Goal: Communication & Community: Answer question/provide support

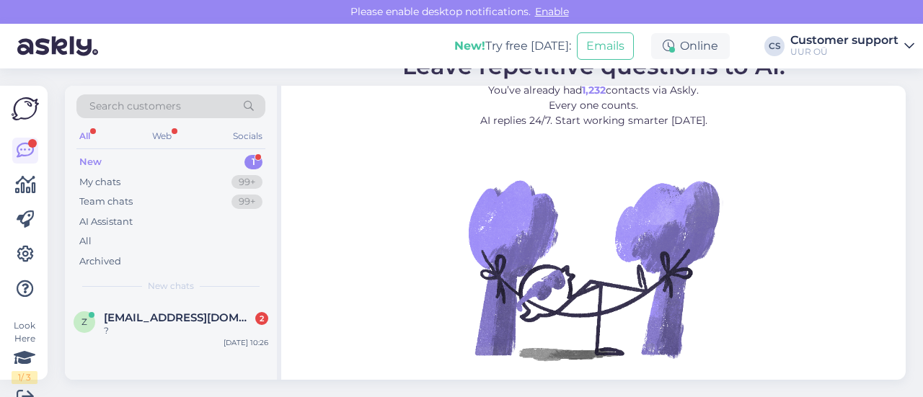
click at [217, 283] on div "New chats" at bounding box center [170, 286] width 189 height 13
click at [219, 319] on span "[EMAIL_ADDRESS][DOMAIN_NAME]" at bounding box center [179, 317] width 150 height 13
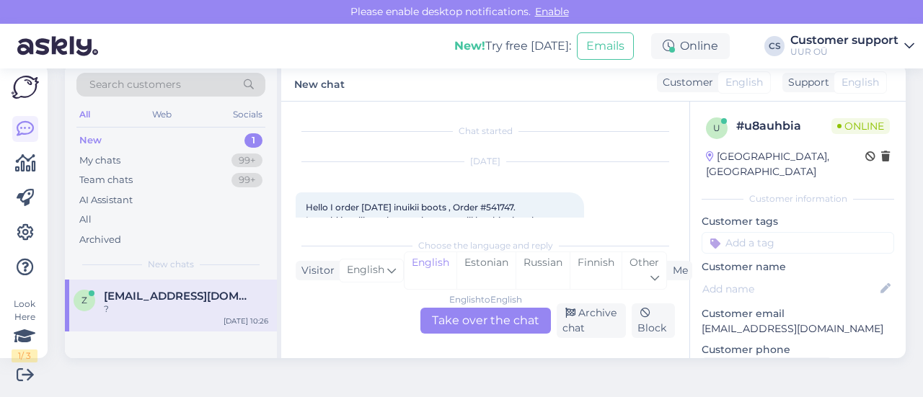
scroll to position [121, 0]
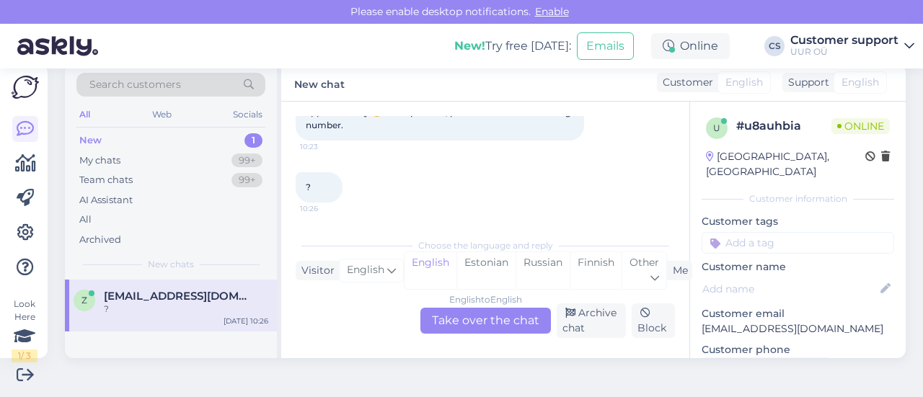
click at [473, 329] on div "English to English Take over the chat" at bounding box center [485, 321] width 131 height 26
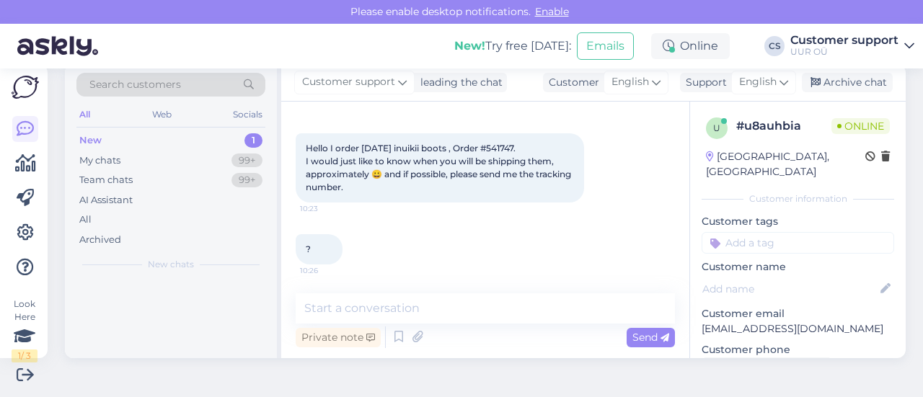
scroll to position [58, 0]
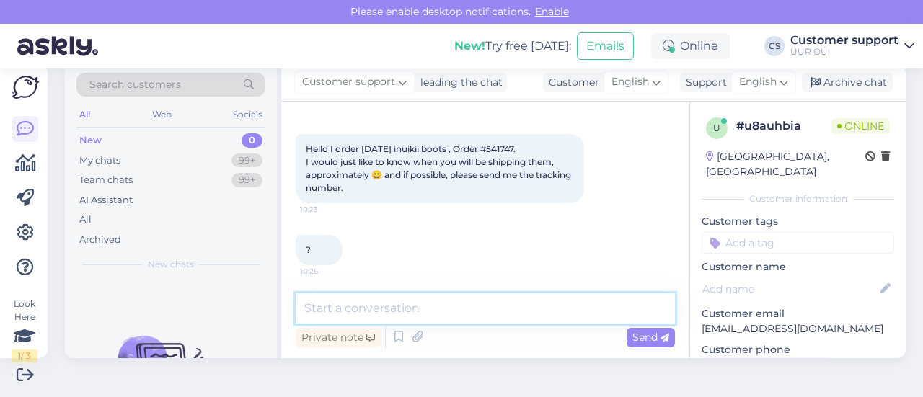
click at [415, 311] on textarea at bounding box center [485, 308] width 379 height 30
click at [500, 150] on span "Hello I order [DATE] inuikii boots , Order #541747. I would just like to know w…" at bounding box center [439, 168] width 267 height 50
copy span "541747"
click at [368, 321] on textarea at bounding box center [485, 308] width 379 height 30
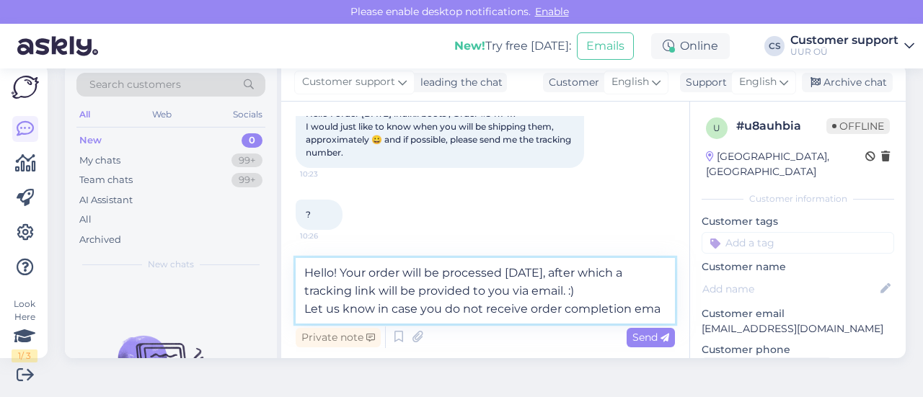
scroll to position [112, 0]
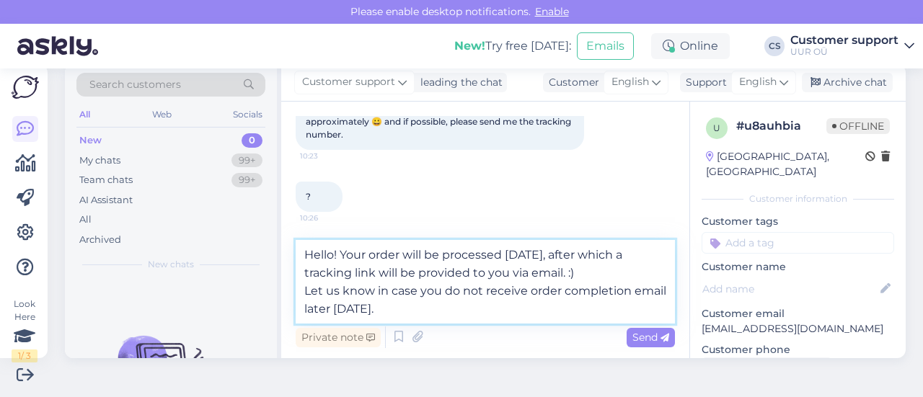
type textarea "Hello! Your order will be processed [DATE], after which a tracking link will be…"
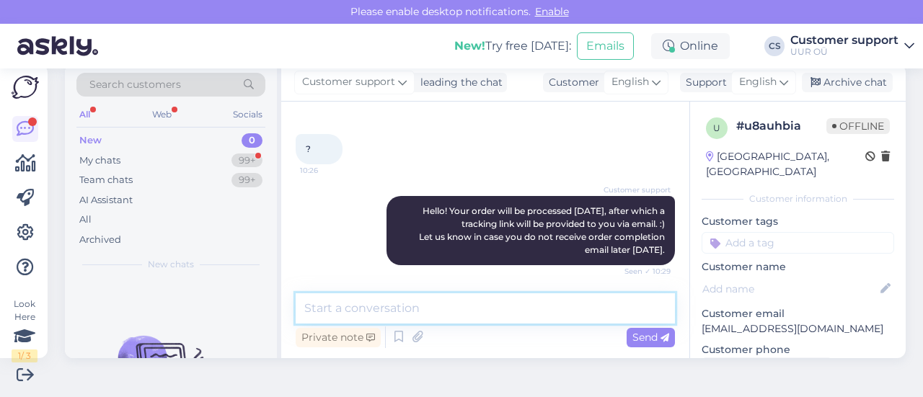
scroll to position [221, 0]
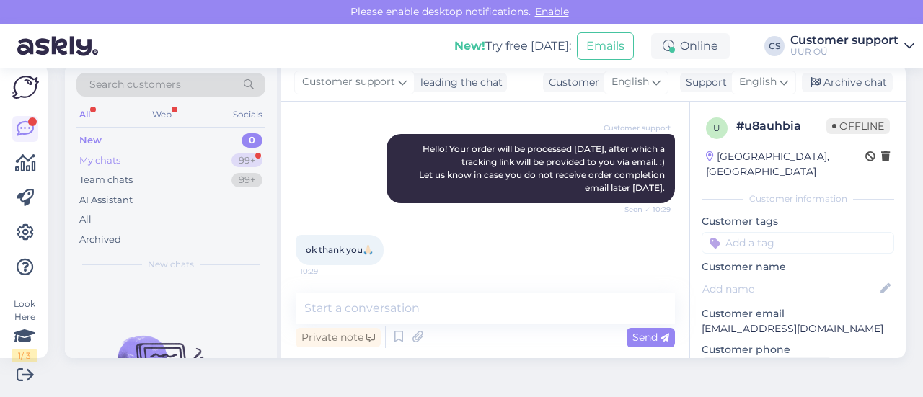
click at [187, 159] on div "My chats 99+" at bounding box center [170, 161] width 189 height 20
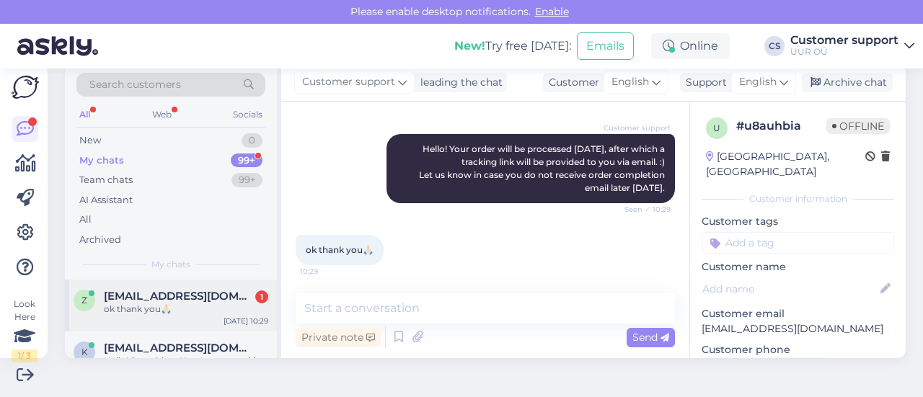
click at [194, 314] on div "ok thank you🙏🏻" at bounding box center [186, 309] width 164 height 13
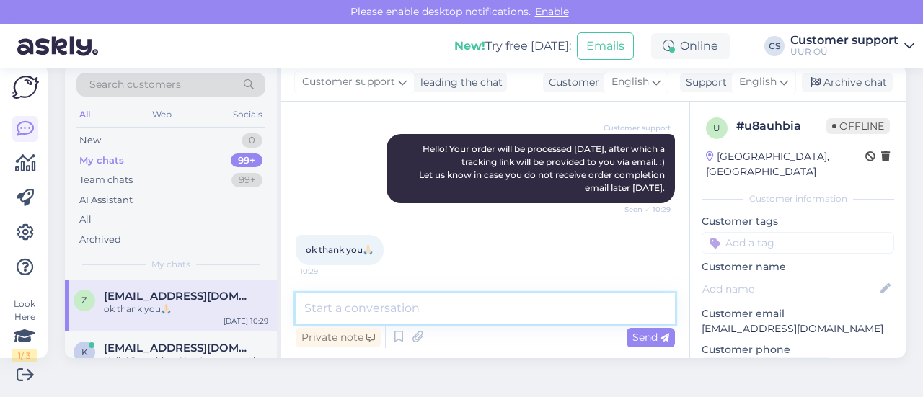
click at [410, 301] on textarea at bounding box center [485, 308] width 379 height 30
